Goal: Task Accomplishment & Management: Manage account settings

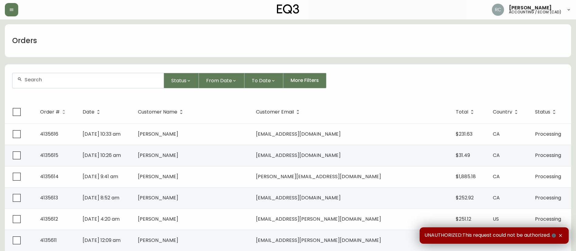
click at [125, 75] on div at bounding box center [87, 80] width 151 height 15
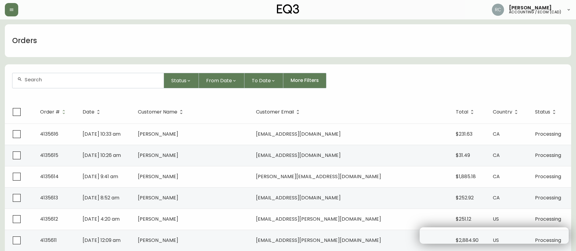
paste input "4135326"
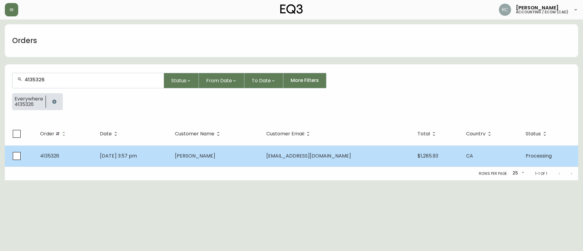
type input "4135326"
click at [170, 159] on td "Sep 13 2025, 3:57 pm" at bounding box center [132, 155] width 75 height 21
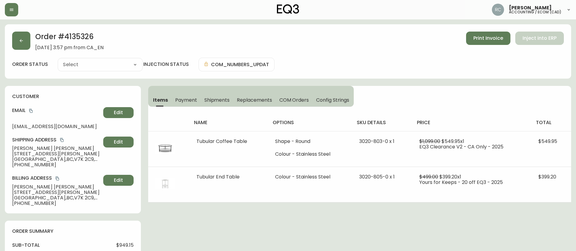
type input "Processing"
select select "PROCESSING"
click at [150, 6] on div at bounding box center [99, 9] width 189 height 13
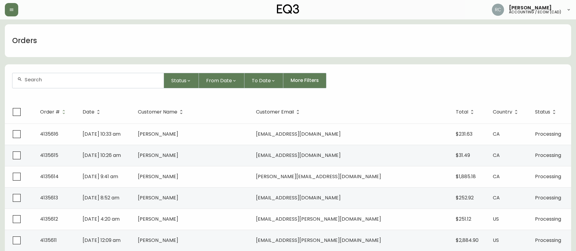
click at [84, 83] on div at bounding box center [87, 80] width 151 height 15
paste input "4134775"
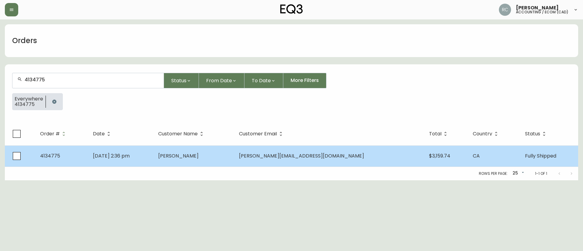
type input "4134775"
click at [220, 159] on td "Samuel Dion" at bounding box center [193, 155] width 80 height 21
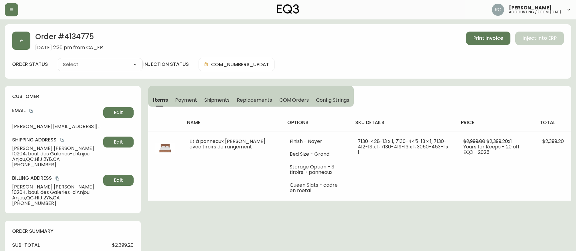
type input "Fully Shipped"
select select "FULLY_SHIPPED"
click at [186, 95] on button "Payment" at bounding box center [186, 99] width 29 height 13
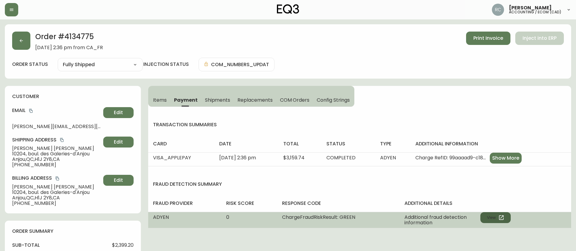
click at [494, 217] on button "View" at bounding box center [495, 217] width 30 height 11
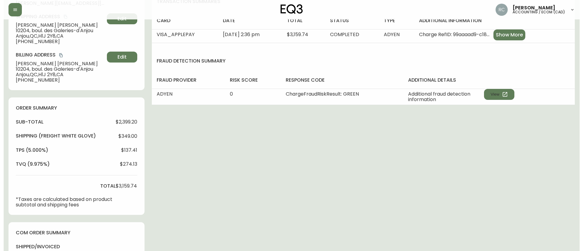
scroll to position [303, 0]
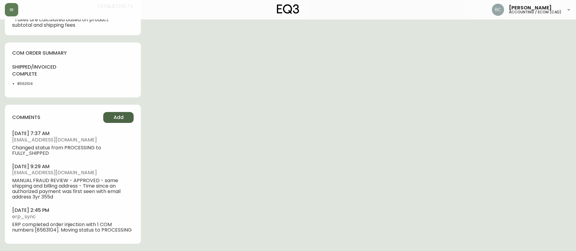
click at [108, 115] on button "Add" at bounding box center [118, 117] width 30 height 11
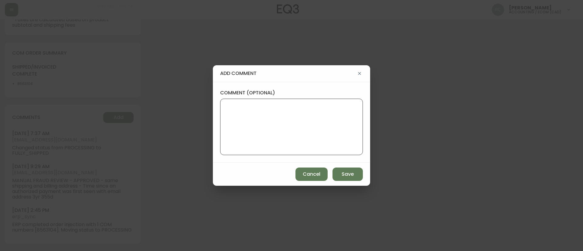
click at [320, 121] on textarea "comment (optional)" at bounding box center [291, 127] width 132 height 49
paste textarea "COMPENSATION TO KEEP AS-IS TICKET# 837114 ORD# 4134775 1. 7130-428-13, wood ven…"
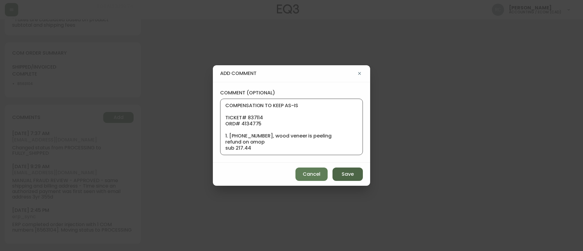
scroll to position [115, 0]
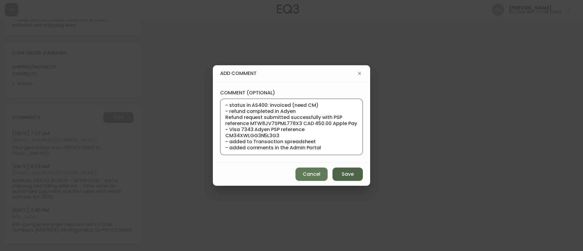
type textarea "COMPENSATION TO KEEP AS-IS TICKET# 837114 ORD# 4134775 1. 7130-428-13, wood ven…"
drag, startPoint x: 345, startPoint y: 173, endPoint x: 340, endPoint y: 175, distance: 5.8
click at [345, 173] on span "Save" at bounding box center [348, 174] width 12 height 7
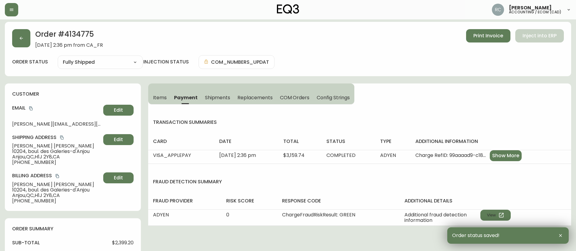
scroll to position [0, 0]
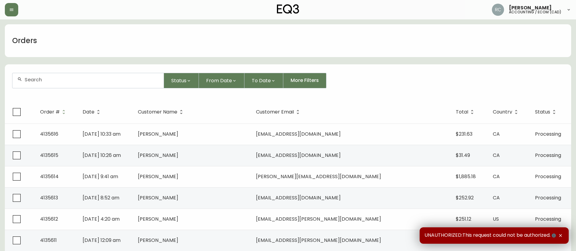
click at [102, 82] on input "text" at bounding box center [92, 80] width 134 height 6
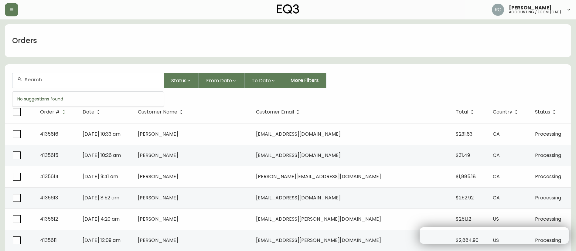
paste input "4134569"
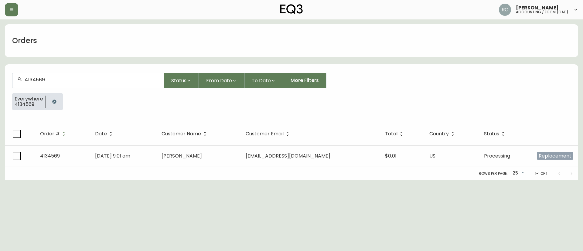
type input "4134569"
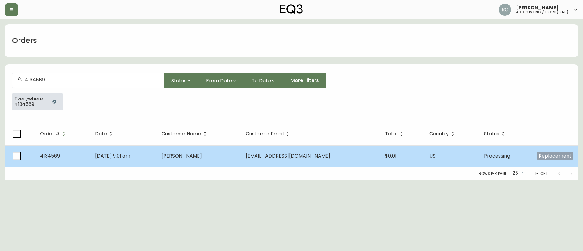
click at [230, 164] on td "Carly Cushnie" at bounding box center [199, 155] width 84 height 21
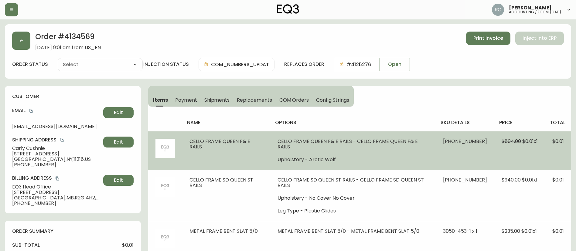
type input "Processing"
select select "PROCESSING"
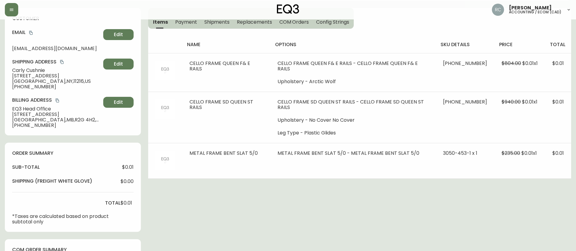
scroll to position [182, 0]
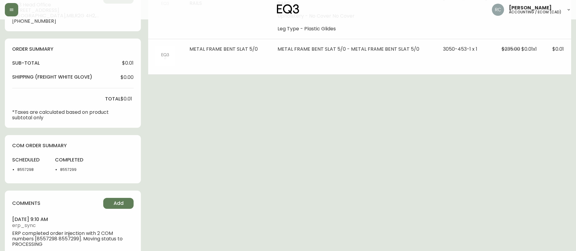
click at [20, 165] on div "scheduled 8557298" at bounding box center [30, 166] width 36 height 19
copy li "8557298"
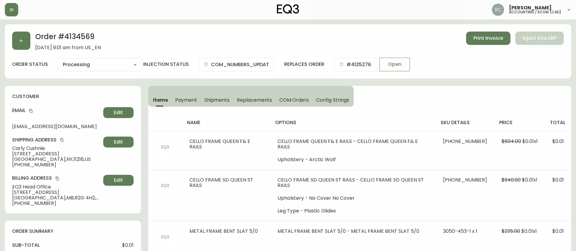
click at [72, 37] on h2 "Order # 4134569" at bounding box center [68, 38] width 66 height 13
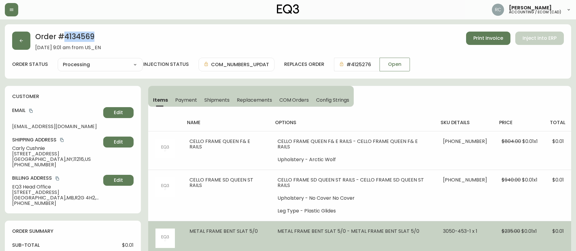
copy h2 "4134569"
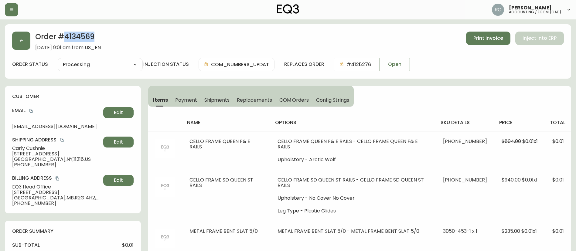
click at [293, 98] on span "COM Orders" at bounding box center [294, 100] width 30 height 6
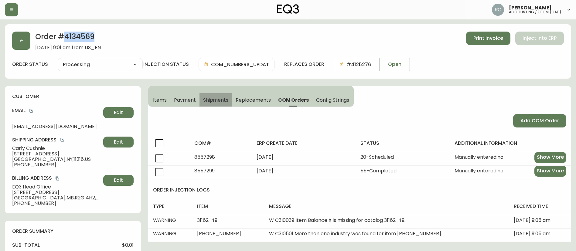
click at [231, 97] on button "Shipments" at bounding box center [216, 99] width 33 height 13
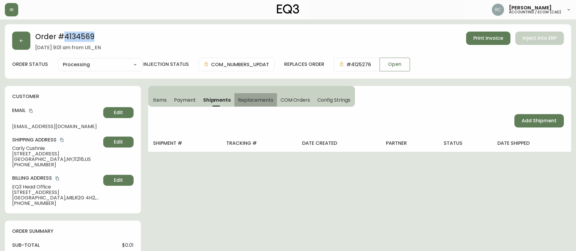
click at [250, 99] on span "Replacements" at bounding box center [255, 100] width 35 height 6
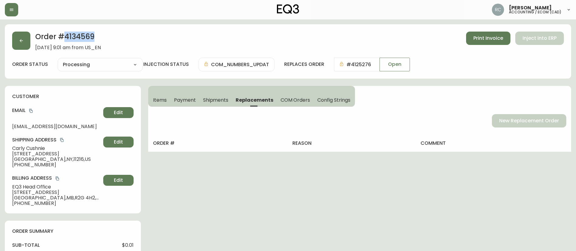
click at [210, 103] on span "Shipments" at bounding box center [216, 100] width 26 height 6
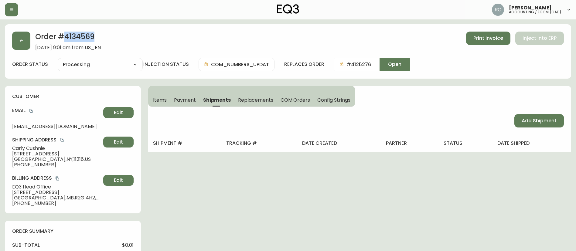
click at [407, 60] on button "Open" at bounding box center [395, 65] width 30 height 14
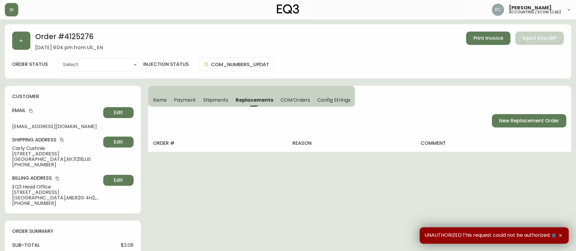
type input "Fully Shipped"
select select "FULLY_SHIPPED"
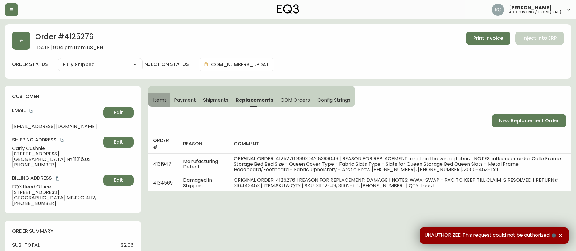
click at [161, 100] on span "Items" at bounding box center [160, 100] width 14 height 6
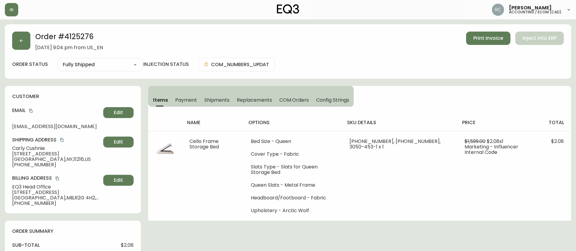
click at [155, 38] on div "Order # 4125276 October 18, 2024 at 9:04 pm from US_EN Print Invoice Inject int…" at bounding box center [288, 41] width 552 height 19
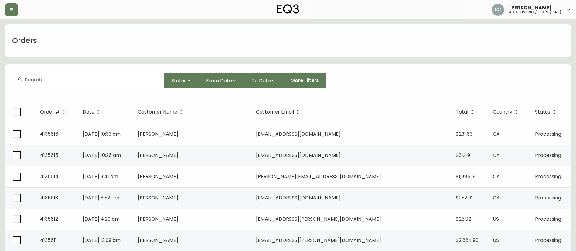
click at [437, 76] on div "Status From Date To Date More Filters" at bounding box center [288, 80] width 552 height 15
click at [260, 54] on div "Orders" at bounding box center [288, 40] width 566 height 33
click at [360, 54] on div "Orders" at bounding box center [288, 40] width 566 height 33
click at [379, 80] on div "Status From Date To Date More Filters" at bounding box center [288, 80] width 552 height 15
click at [360, 89] on form "Status From Date To Date More Filters" at bounding box center [288, 83] width 566 height 35
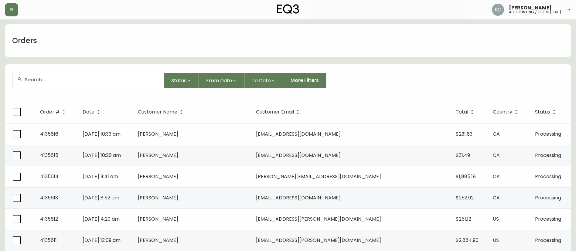
click at [392, 84] on div "Status From Date To Date More Filters" at bounding box center [288, 80] width 552 height 15
click at [380, 69] on form "Status From Date To Date More Filters" at bounding box center [288, 83] width 566 height 35
click at [353, 73] on div "Status From Date To Date More Filters" at bounding box center [288, 80] width 552 height 15
click at [376, 78] on div "Status From Date To Date More Filters" at bounding box center [288, 80] width 552 height 15
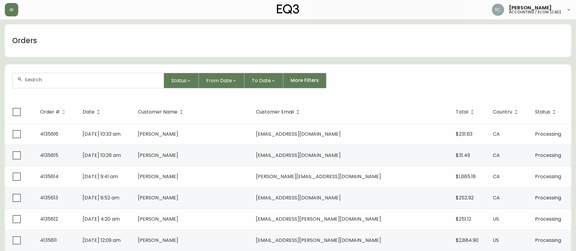
click at [376, 78] on div "Status From Date To Date More Filters" at bounding box center [288, 80] width 552 height 15
click at [267, 38] on div "Orders" at bounding box center [288, 40] width 566 height 33
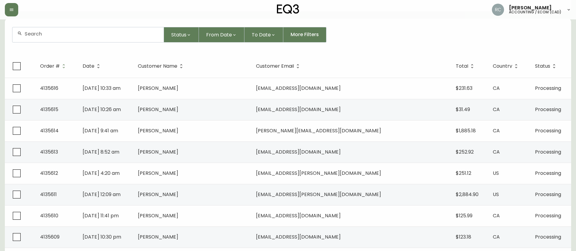
scroll to position [61, 0]
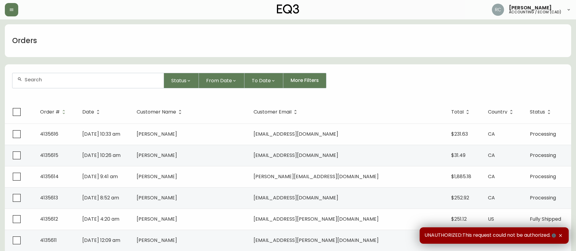
click at [109, 83] on div at bounding box center [87, 80] width 151 height 15
paste input "4135530"
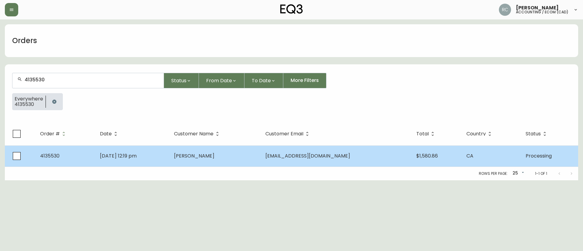
type input "4135530"
click at [193, 157] on td "Adam Bateman" at bounding box center [214, 155] width 91 height 21
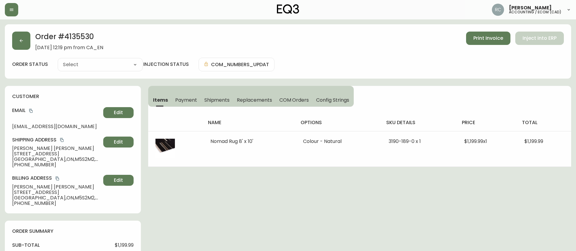
type input "Processing"
drag, startPoint x: 302, startPoint y: 100, endPoint x: 297, endPoint y: 98, distance: 5.8
click at [302, 100] on span "COM Orders" at bounding box center [294, 100] width 30 height 6
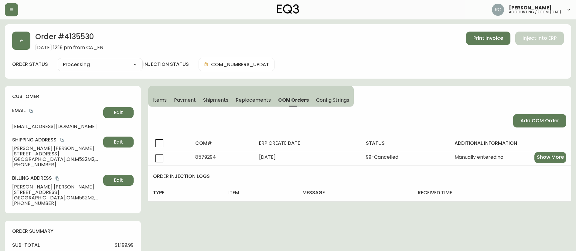
click at [78, 62] on select "Cancelled Fully Shipped Processing Partially Shipped" at bounding box center [100, 64] width 85 height 9
click at [58, 60] on select "Cancelled Fully Shipped Processing Partially Shipped" at bounding box center [100, 64] width 85 height 9
select select "PROCESSING"
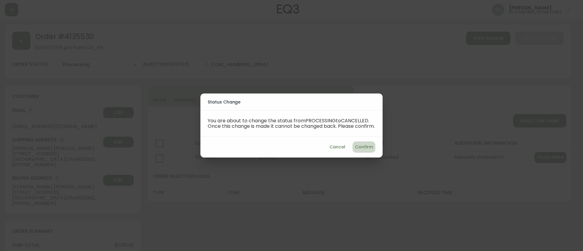
click at [360, 148] on span "Confirm" at bounding box center [364, 147] width 18 height 8
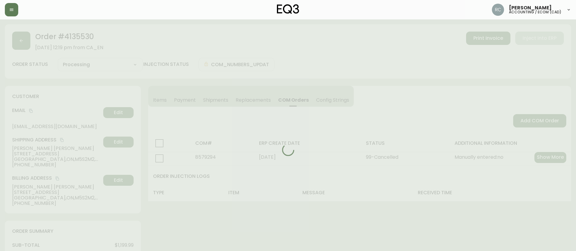
type input "Cancelled"
select select "CANCELLED"
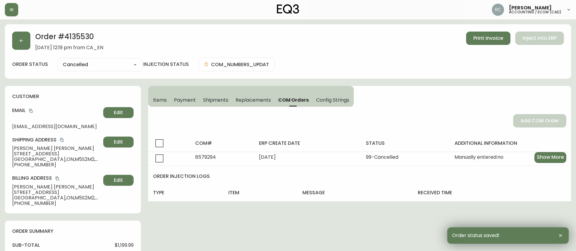
click at [190, 101] on span "Payment" at bounding box center [185, 100] width 22 height 6
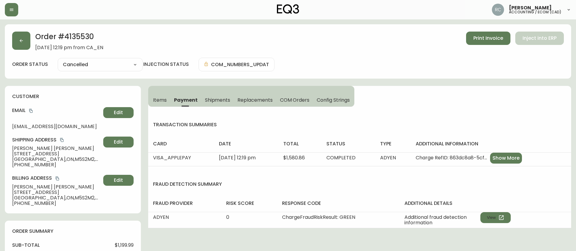
click at [500, 211] on th "additional details" at bounding box center [486, 203] width 172 height 17
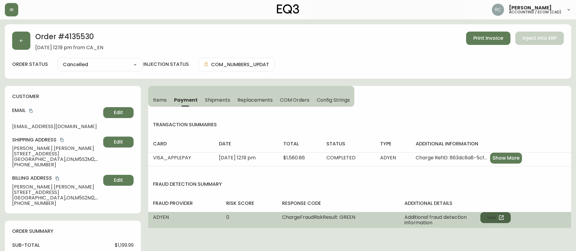
click at [500, 216] on icon "button" at bounding box center [501, 217] width 5 height 5
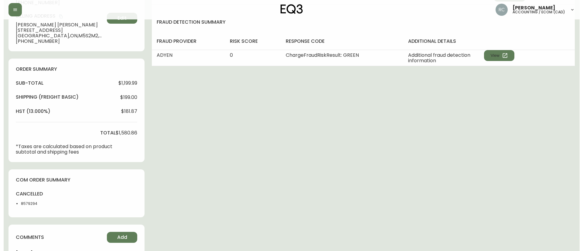
scroll to position [238, 0]
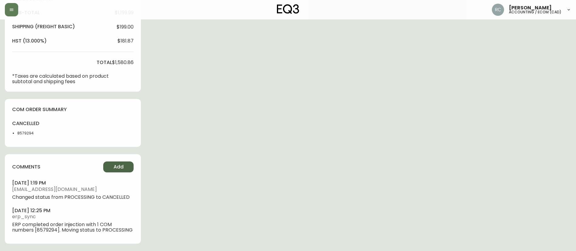
click at [120, 165] on span "Add" at bounding box center [119, 167] width 10 height 7
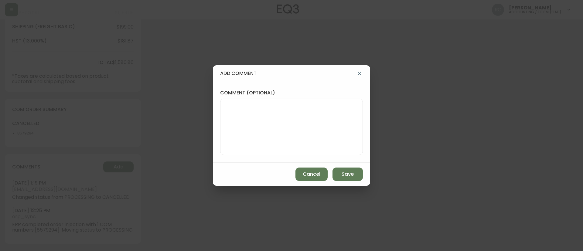
drag, startPoint x: 120, startPoint y: 165, endPoint x: 246, endPoint y: 131, distance: 130.8
click at [246, 131] on textarea "comment (optional)" at bounding box center [291, 127] width 132 height 49
paste textarea "CANCELLATION - CHANGE OF MIND TICKET# 838808 ORD# 4135530 - status in AS400: 60…"
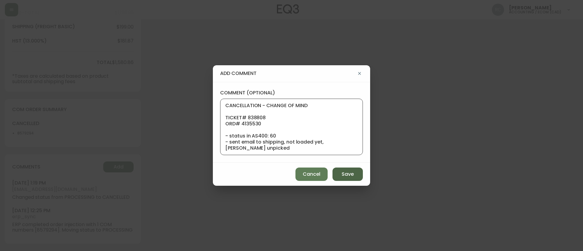
scroll to position [67, 0]
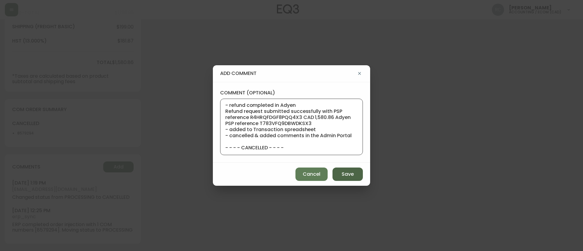
type textarea "CANCELLATION - CHANGE OF MIND TICKET# 838808 ORD# 4135530 - status in AS400: 60…"
click at [354, 176] on button "Save" at bounding box center [348, 174] width 30 height 13
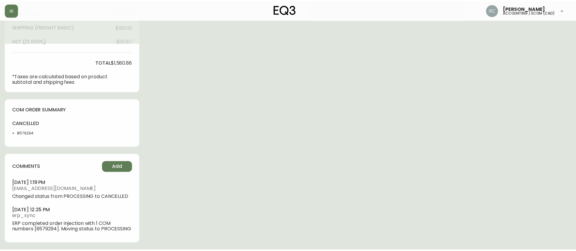
scroll to position [0, 0]
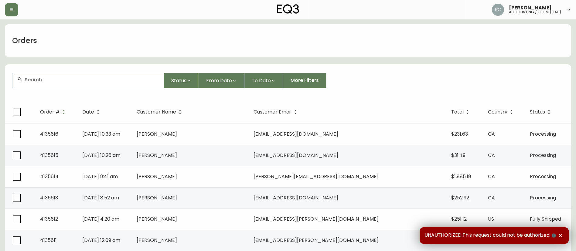
click at [47, 81] on input "text" at bounding box center [92, 80] width 134 height 6
paste input "4135190"
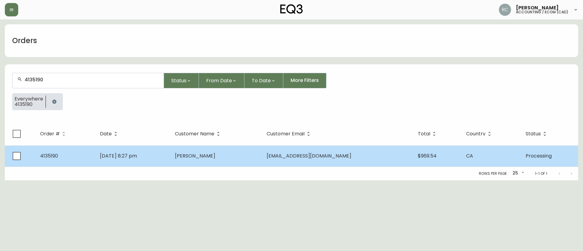
type input "4135190"
click at [213, 159] on span "[PERSON_NAME]" at bounding box center [195, 155] width 40 height 7
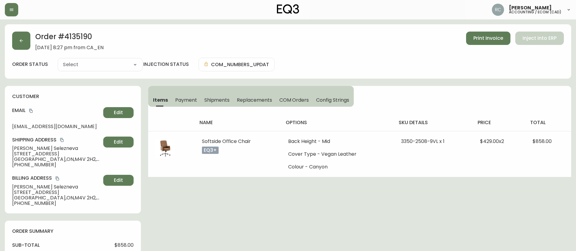
type input "Processing"
select select "PROCESSING"
click at [290, 100] on span "COM Orders" at bounding box center [294, 100] width 30 height 6
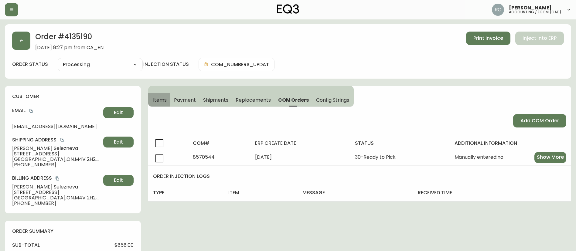
click at [158, 97] on span "Items" at bounding box center [160, 100] width 14 height 6
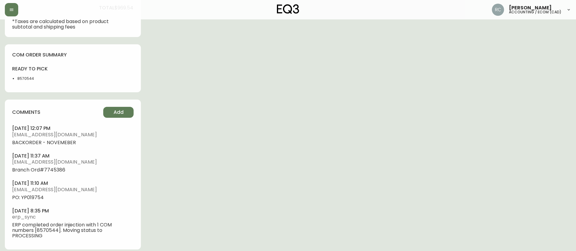
scroll to position [293, 0]
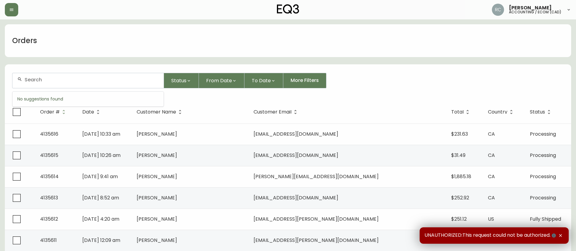
click at [99, 79] on input "text" at bounding box center [92, 80] width 134 height 6
paste input "4134520"
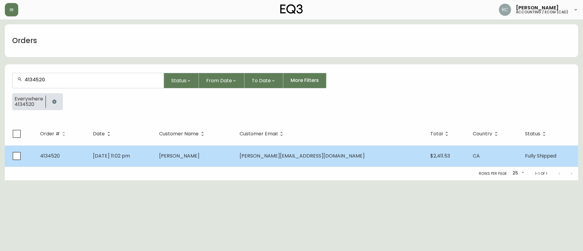
type input "4134520"
click at [154, 155] on td "[DATE] 11:02 pm" at bounding box center [121, 155] width 66 height 21
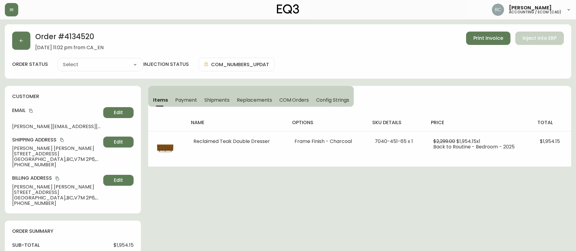
type input "Fully Shipped"
select select "FULLY_SHIPPED"
click at [190, 99] on span "Payment" at bounding box center [186, 100] width 22 height 6
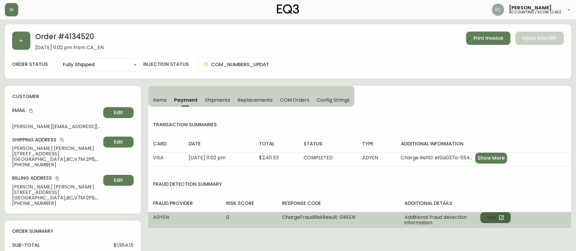
click at [493, 216] on button "View" at bounding box center [495, 217] width 30 height 11
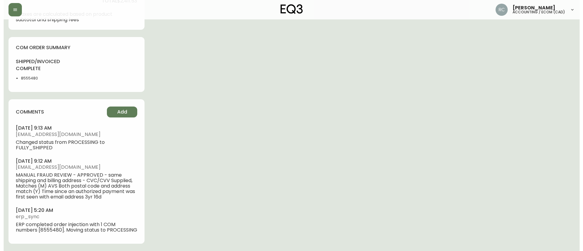
scroll to position [314, 0]
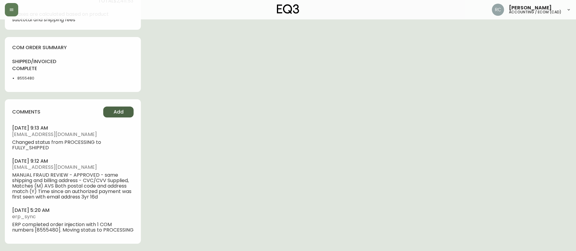
click at [119, 109] on span "Add" at bounding box center [119, 112] width 10 height 7
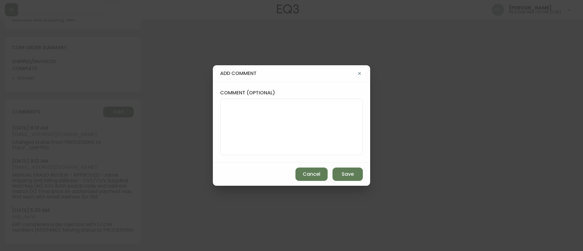
click at [230, 129] on textarea "comment (optional)" at bounding box center [291, 127] width 132 height 49
paste textarea "ECOM RETURN TICKET# 831415 ECOM ORD# 4134520 RTN# 1161927985 (STILL OPEN - Enco…"
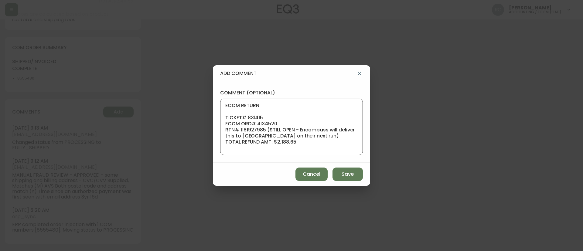
scroll to position [49, 0]
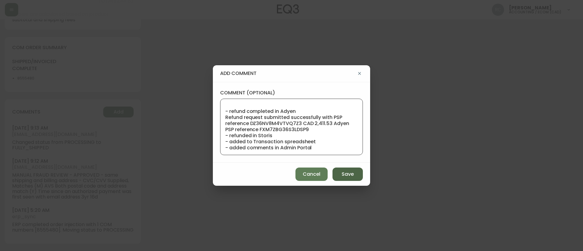
type textarea "ECOM RETURN TICKET# 831415 ECOM ORD# 4134520 RTN# 1161927985 (STILL OPEN - Enco…"
click at [346, 171] on span "Save" at bounding box center [348, 174] width 12 height 7
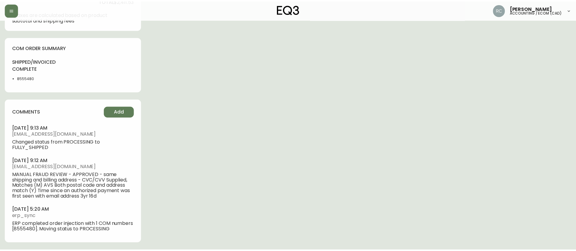
scroll to position [309, 0]
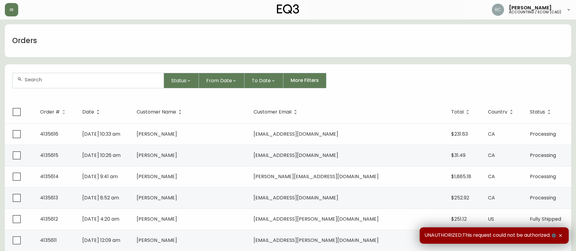
drag, startPoint x: 140, startPoint y: 85, endPoint x: 137, endPoint y: 82, distance: 4.6
click at [140, 85] on div at bounding box center [87, 80] width 151 height 15
paste input "4135510"
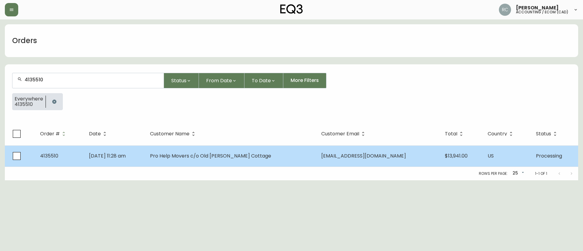
type input "4135510"
click at [188, 153] on span "Pro Help Movers c/o Old Barnwell Cottage" at bounding box center [210, 155] width 121 height 7
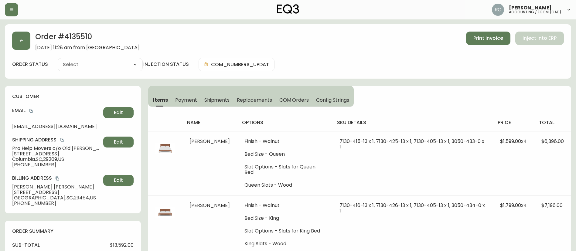
type input "Processing"
select select "PROCESSING"
click at [302, 102] on span "COM Orders" at bounding box center [294, 100] width 30 height 6
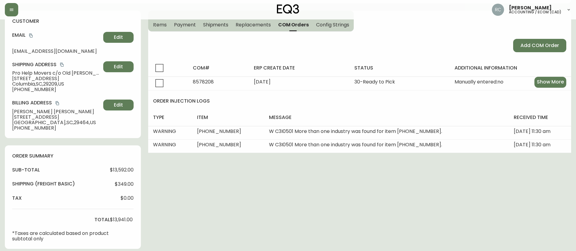
scroll to position [211, 0]
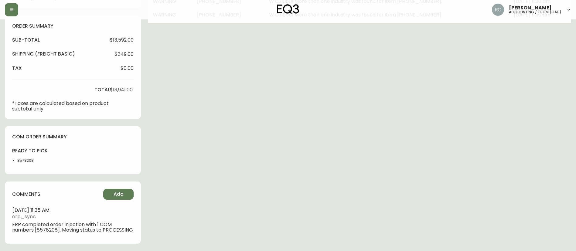
click at [26, 158] on li "8578208" at bounding box center [32, 160] width 30 height 5
copy li "8578208"
drag, startPoint x: 508, startPoint y: 70, endPoint x: 348, endPoint y: 108, distance: 164.5
click at [508, 70] on div "Order # 4135510 September 23, 2025 at 11:28 am from US_EN Print Invoice Inject …" at bounding box center [288, 35] width 566 height 432
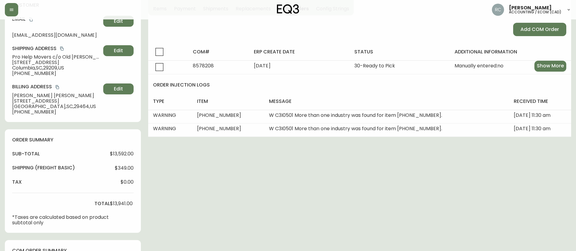
scroll to position [0, 0]
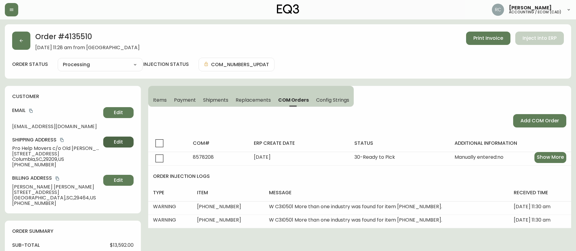
click at [128, 143] on button "Edit" at bounding box center [118, 142] width 30 height 11
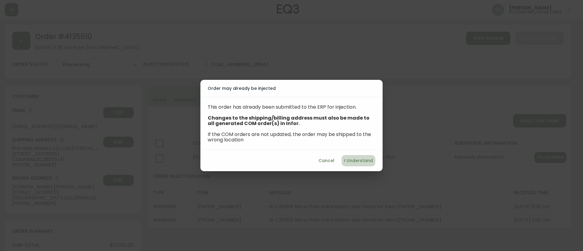
click at [353, 158] on span "I Understand" at bounding box center [358, 161] width 29 height 8
select select "US"
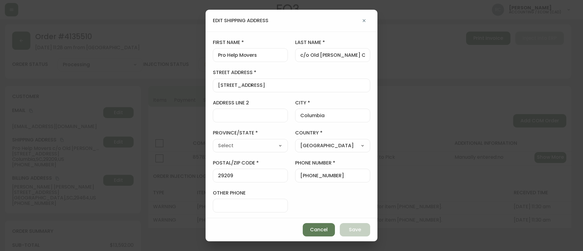
click at [242, 86] on input "122 Metal Park Drive" at bounding box center [291, 86] width 147 height 6
paste input "211 Shopline"
type input "211 Shopline Drive"
type input "South Carolina"
select select "SC"
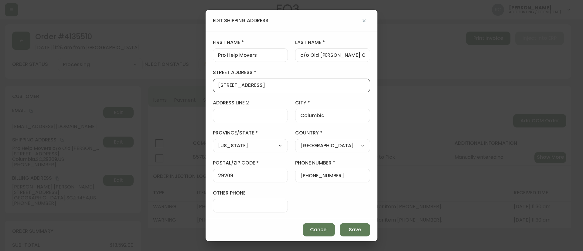
type input "211 Shopline Drive"
click at [227, 172] on div "29209" at bounding box center [250, 176] width 75 height 14
paste input "29201"
paste input "text"
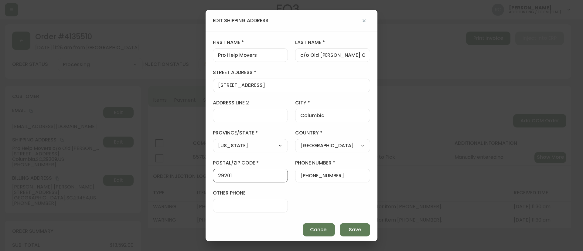
type input "29201"
click at [351, 228] on span "Save" at bounding box center [355, 230] width 12 height 7
type input "122 Metal Park Drive"
type input "29209"
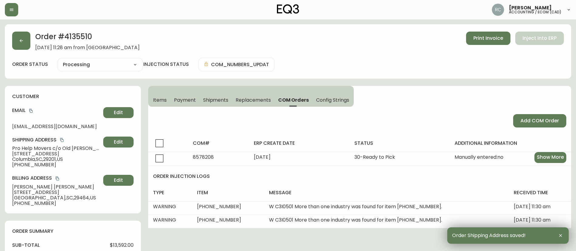
click at [83, 35] on h2 "Order # 4135510" at bounding box center [87, 38] width 104 height 13
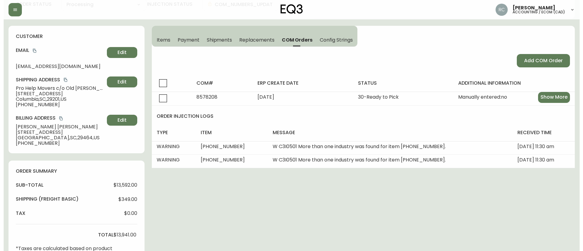
scroll to position [211, 0]
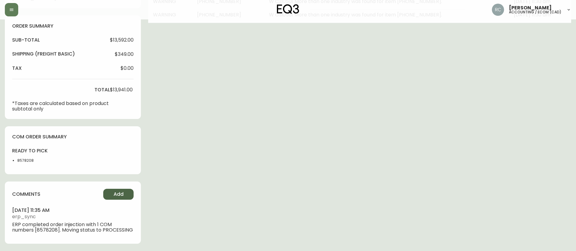
click at [114, 191] on span "Add" at bounding box center [119, 194] width 10 height 7
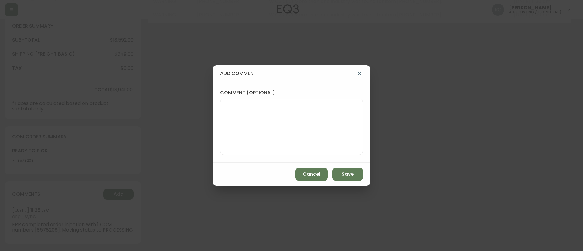
click at [240, 152] on div at bounding box center [291, 127] width 143 height 56
paste textarea "#838637"
type textarea "address change - service support #838637"
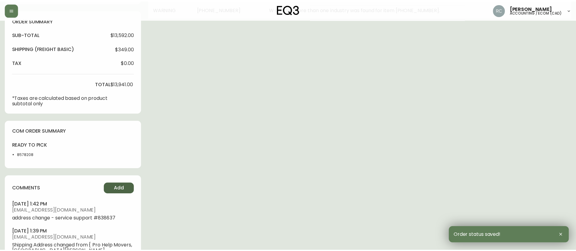
scroll to position [205, 0]
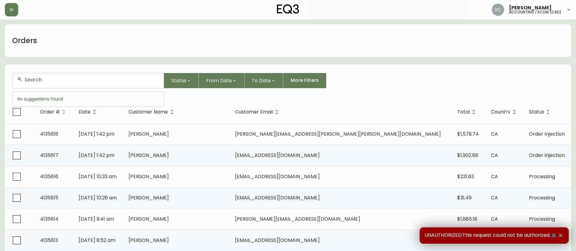
click at [123, 81] on input "text" at bounding box center [92, 80] width 134 height 6
paste input "4135579"
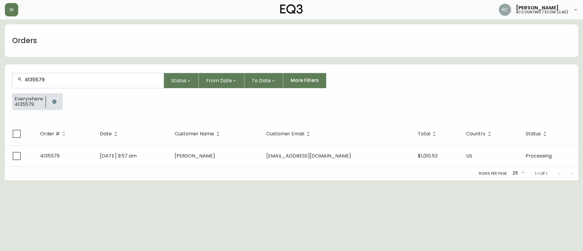
type input "4135579"
click at [193, 168] on div "Rows per page: 25 25 1-1 of 1" at bounding box center [291, 173] width 573 height 13
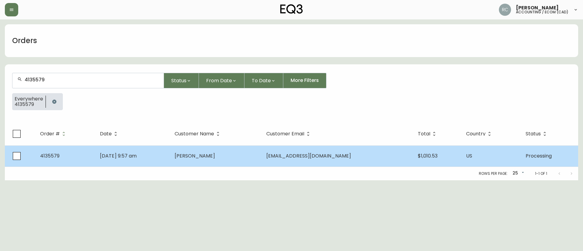
click at [170, 163] on td "Sep 29 2025, 9:57 am" at bounding box center [132, 155] width 75 height 21
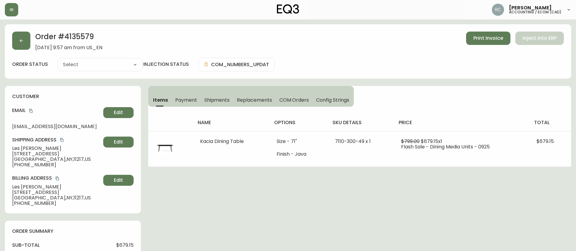
type input "Processing"
select select "PROCESSING"
click at [496, 199] on div "Order # 4135579 [DATE] 9:57 am from [GEOGRAPHIC_DATA] Print Invoice Inject into…" at bounding box center [288, 247] width 566 height 446
click at [187, 101] on span "Payment" at bounding box center [186, 100] width 22 height 6
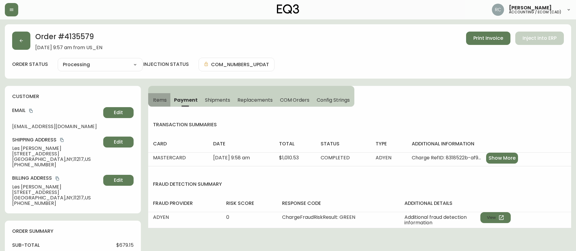
click at [157, 100] on span "Items" at bounding box center [160, 100] width 14 height 6
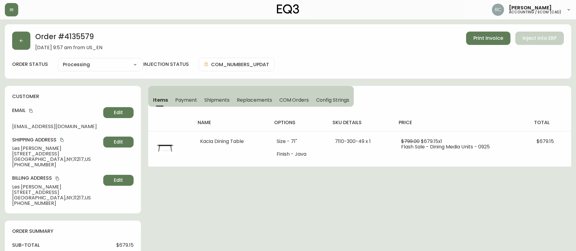
click at [313, 225] on div "Order # 4135579 September 29, 2025 at 9:57 am from US_EN Print Invoice Inject i…" at bounding box center [288, 247] width 566 height 446
click at [386, 62] on div "order status Processing Cancelled Fully Shipped Processing Partially Shipped in…" at bounding box center [288, 65] width 552 height 14
click at [375, 60] on div "order status Processing Cancelled Fully Shipped Processing Partially Shipped in…" at bounding box center [288, 65] width 552 height 14
click at [288, 220] on div "Order # 4135579 September 29, 2025 at 9:57 am from US_EN Print Invoice Inject i…" at bounding box center [288, 247] width 566 height 446
click at [362, 48] on div "Order # 4135579 September 29, 2025 at 9:57 am from US_EN Print Invoice Inject i…" at bounding box center [288, 41] width 552 height 19
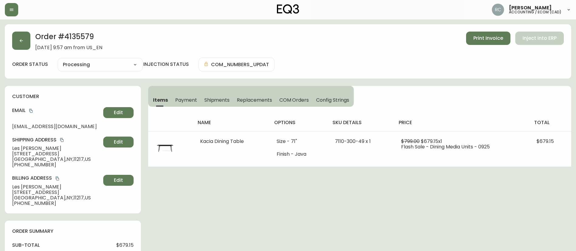
click at [361, 59] on div "order status Processing Cancelled Fully Shipped Processing Partially Shipped in…" at bounding box center [288, 65] width 552 height 14
click at [185, 100] on span "Payment" at bounding box center [186, 100] width 22 height 6
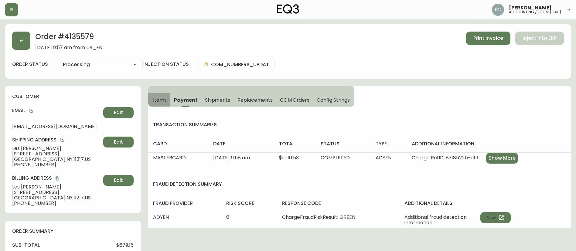
click at [160, 98] on span "Items" at bounding box center [160, 100] width 14 height 6
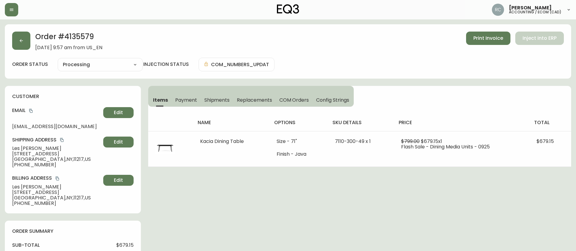
click at [214, 189] on div "Order # 4135579 September 29, 2025 at 9:57 am from US_EN Print Invoice Inject i…" at bounding box center [288, 247] width 566 height 446
click at [219, 190] on div "Order # 4135579 September 29, 2025 at 9:57 am from US_EN Print Invoice Inject i…" at bounding box center [288, 247] width 566 height 446
click at [237, 186] on div "Order # 4135579 September 29, 2025 at 9:57 am from US_EN Print Invoice Inject i…" at bounding box center [288, 247] width 566 height 446
click at [182, 95] on button "Payment" at bounding box center [186, 99] width 29 height 13
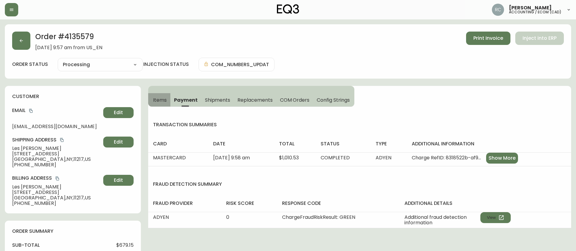
click at [159, 100] on span "Items" at bounding box center [160, 100] width 14 height 6
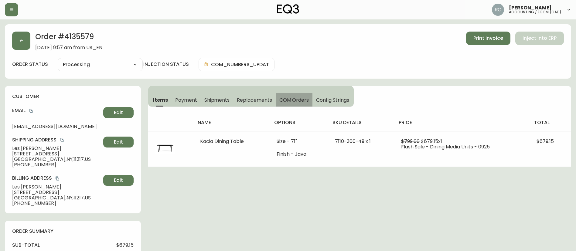
click at [284, 99] on span "COM Orders" at bounding box center [294, 100] width 30 height 6
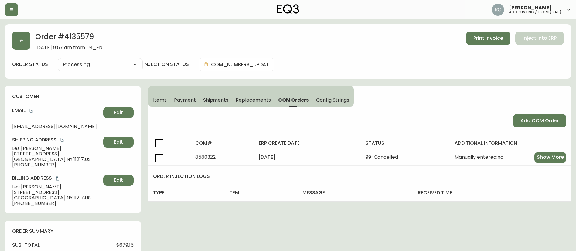
click at [107, 66] on select "Cancelled Fully Shipped Processing Partially Shipped" at bounding box center [100, 64] width 85 height 9
click at [58, 60] on select "Cancelled Fully Shipped Processing Partially Shipped" at bounding box center [100, 64] width 85 height 9
select select "PROCESSING"
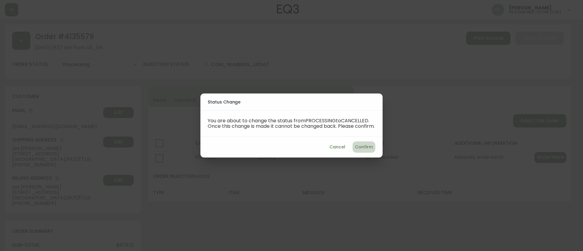
click at [356, 146] on span "Confirm" at bounding box center [364, 147] width 18 height 8
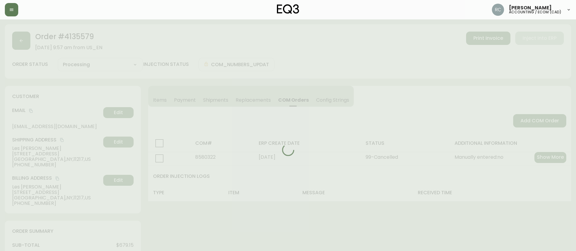
type input "Cancelled"
select select "CANCELLED"
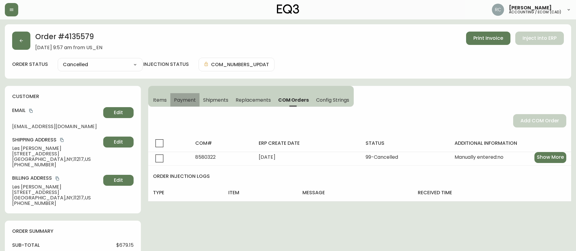
click at [180, 99] on span "Payment" at bounding box center [185, 100] width 22 height 6
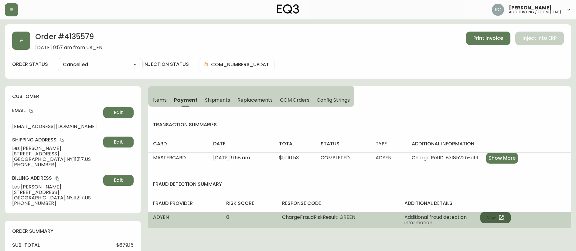
click at [499, 219] on icon "button" at bounding box center [501, 218] width 6 height 6
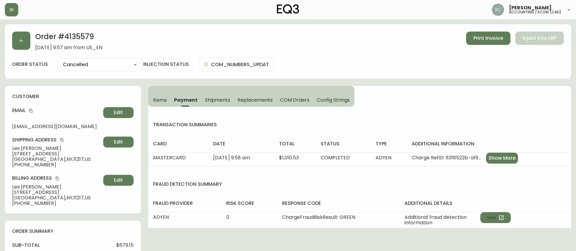
click at [124, 243] on span "$679.15" at bounding box center [124, 245] width 17 height 5
copy span "679.15"
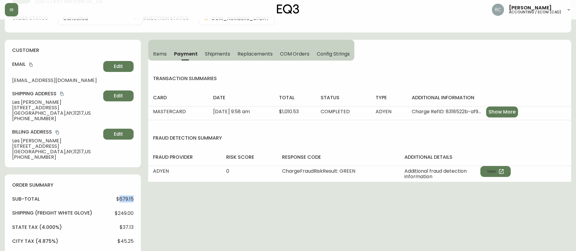
scroll to position [121, 0]
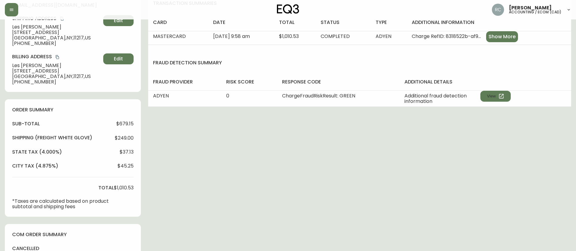
click at [121, 189] on span "$1,010.53" at bounding box center [124, 187] width 20 height 5
copy span "1,010.53"
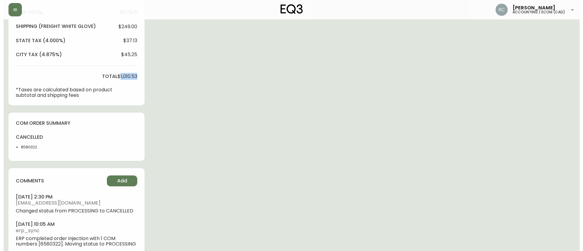
scroll to position [252, 0]
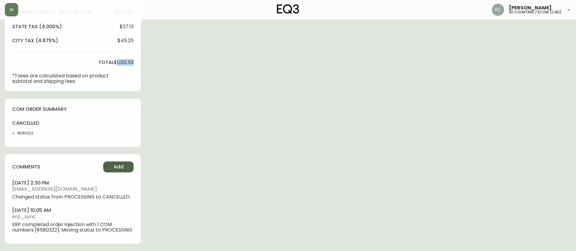
click at [119, 164] on span "Add" at bounding box center [119, 167] width 10 height 7
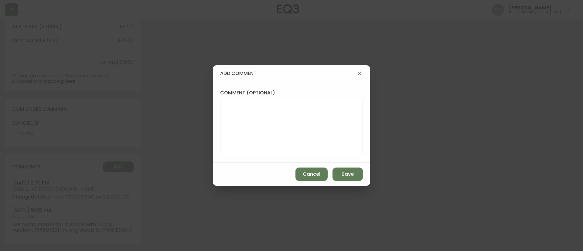
click at [311, 131] on textarea "comment (optional)" at bounding box center [291, 127] width 132 height 49
paste textarea "CANCELLATION - ORDER CHANGES TICKET# 838485 ORD# 4135579 - status in AS400: 20 …"
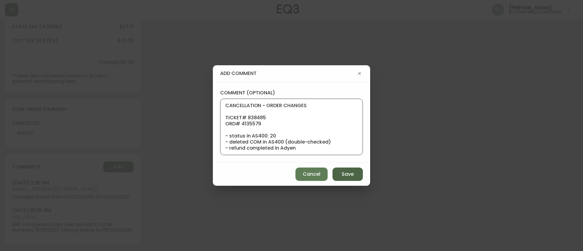
scroll to position [55, 0]
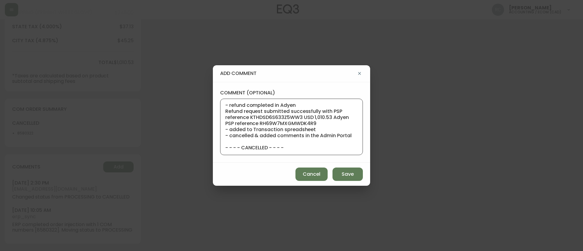
type textarea "CANCELLATION - ORDER CHANGES TICKET# 838485 ORD# 4135579 - status in AS400: 20 …"
click at [360, 172] on button "Save" at bounding box center [348, 174] width 30 height 13
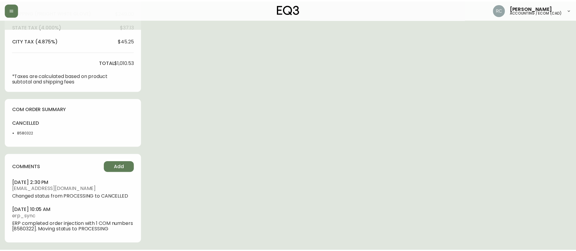
scroll to position [247, 0]
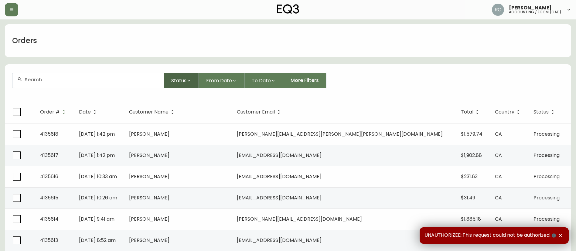
click at [180, 81] on span "Status" at bounding box center [178, 81] width 15 height 8
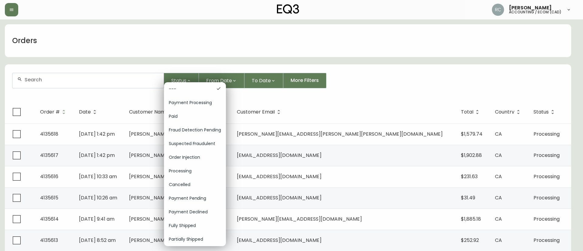
click at [186, 158] on span "Order Injection" at bounding box center [195, 157] width 52 height 6
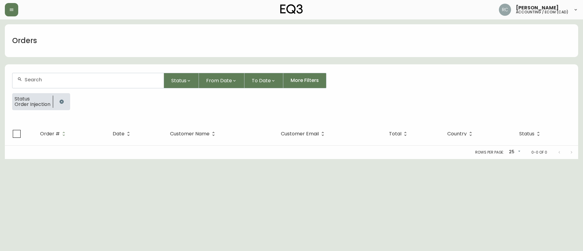
click at [63, 101] on icon "button" at bounding box center [61, 101] width 5 height 5
